Goal: Task Accomplishment & Management: Manage account settings

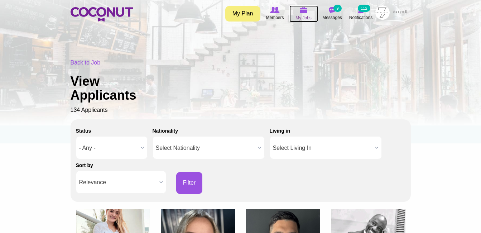
click at [311, 14] on icon at bounding box center [303, 10] width 27 height 8
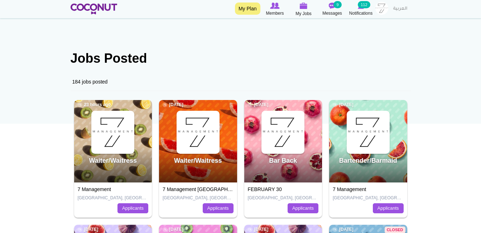
scroll to position [72, 0]
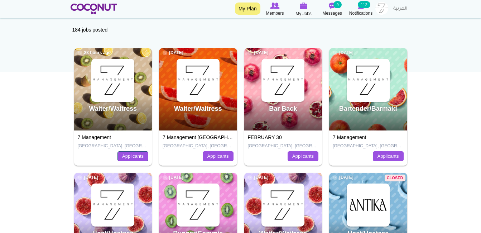
click at [128, 158] on link "Applicants" at bounding box center [133, 156] width 31 height 10
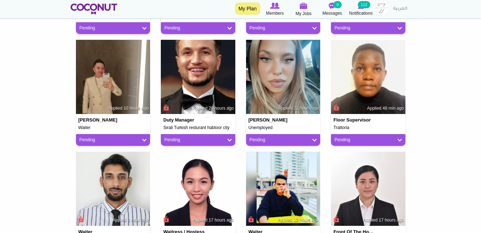
scroll to position [287, 0]
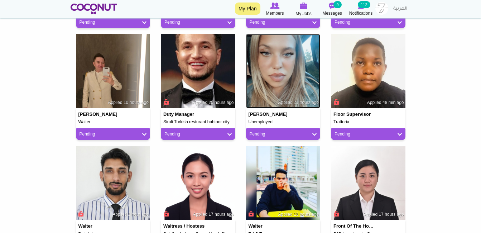
click at [278, 90] on img at bounding box center [283, 71] width 75 height 75
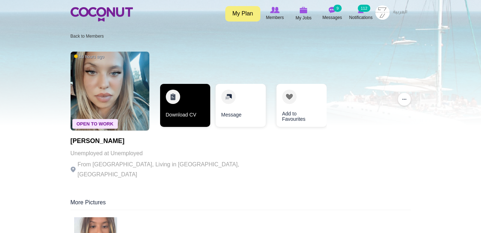
click at [188, 122] on link "Download CV" at bounding box center [185, 105] width 50 height 43
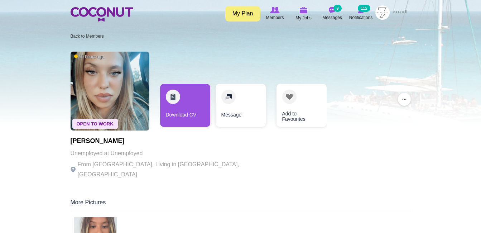
click at [96, 33] on li "Back to Members" at bounding box center [87, 35] width 33 height 11
click at [96, 35] on link "Back to Members" at bounding box center [87, 36] width 33 height 5
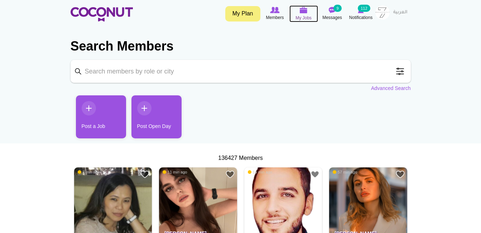
click at [304, 16] on span "My Jobs" at bounding box center [304, 17] width 16 height 7
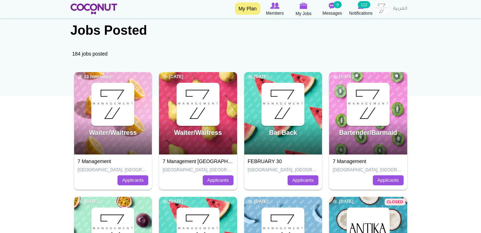
scroll to position [36, 0]
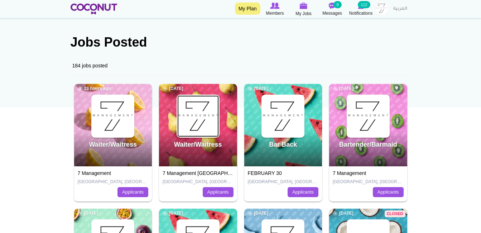
click at [215, 136] on img at bounding box center [198, 116] width 42 height 42
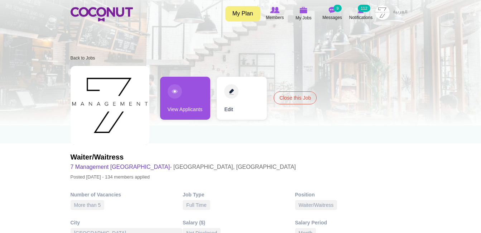
click at [201, 108] on link "View Applicants" at bounding box center [185, 98] width 50 height 43
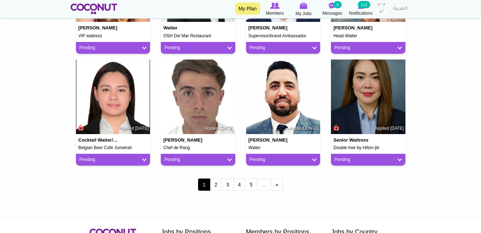
scroll to position [609, 0]
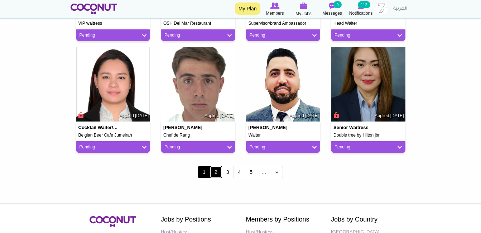
click at [218, 171] on link "2" at bounding box center [216, 172] width 12 height 12
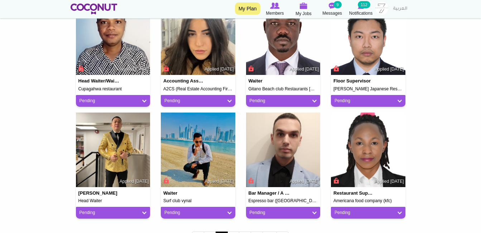
scroll to position [645, 0]
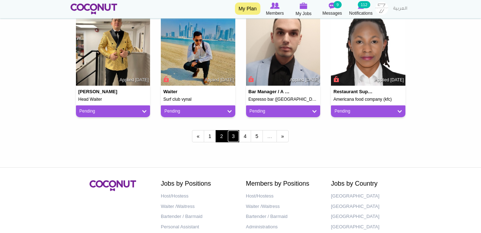
click at [236, 138] on link "3" at bounding box center [234, 136] width 12 height 12
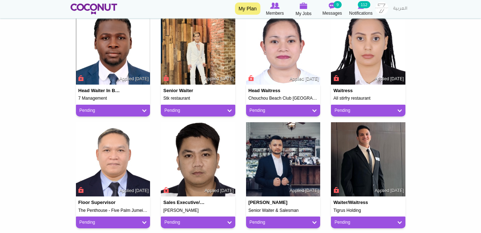
scroll to position [287, 0]
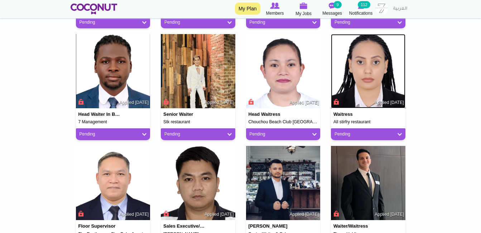
click at [380, 85] on img at bounding box center [368, 71] width 75 height 75
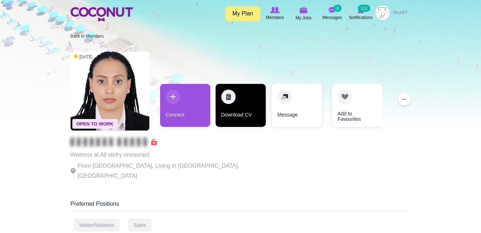
click at [239, 114] on link "Download CV" at bounding box center [241, 105] width 50 height 43
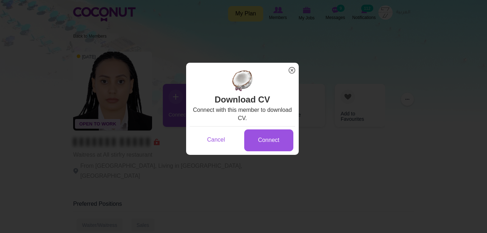
click at [294, 64] on div "Loading... x" at bounding box center [242, 66] width 113 height 7
click at [294, 67] on span "x" at bounding box center [291, 70] width 9 height 9
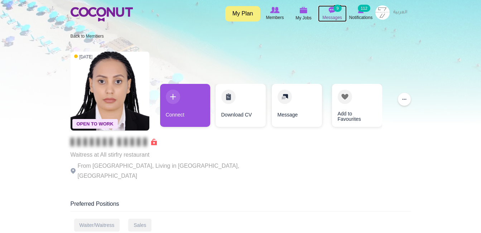
click at [335, 17] on span "Messages" at bounding box center [333, 17] width 20 height 7
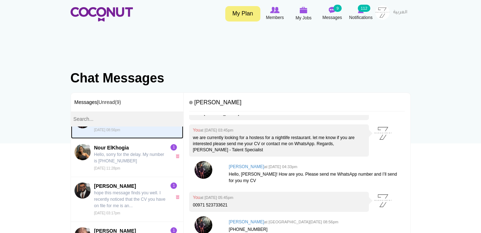
scroll to position [36, 0]
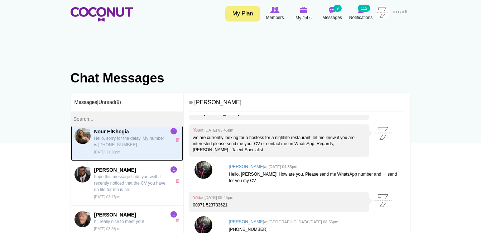
click at [139, 141] on p "Hello, sorry for the delay. My number is [PHONE_NUMBER]" at bounding box center [131, 141] width 74 height 13
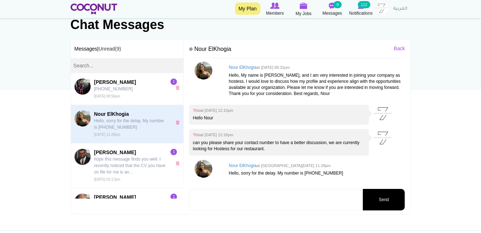
scroll to position [72, 0]
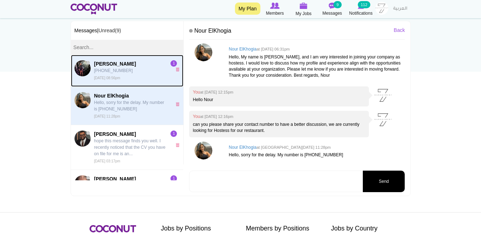
click at [115, 81] on link "[PERSON_NAME] [PHONE_NUMBER] [DATE] 08:56pm 1" at bounding box center [127, 71] width 113 height 32
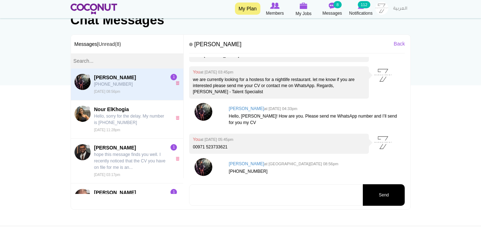
scroll to position [36, 0]
